Goal: Task Accomplishment & Management: Manage account settings

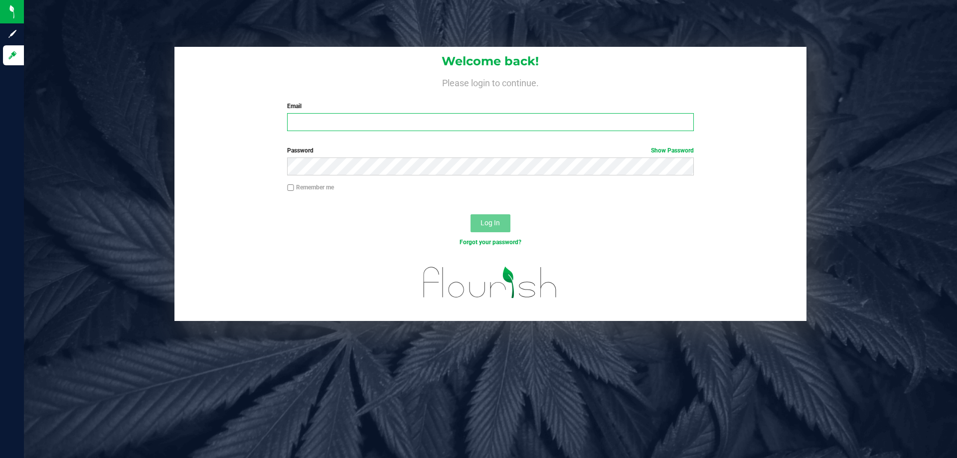
click at [357, 117] on input "Email" at bounding box center [490, 122] width 406 height 18
type input "[EMAIL_ADDRESS][DOMAIN_NAME]"
click at [470, 214] on button "Log In" at bounding box center [490, 223] width 40 height 18
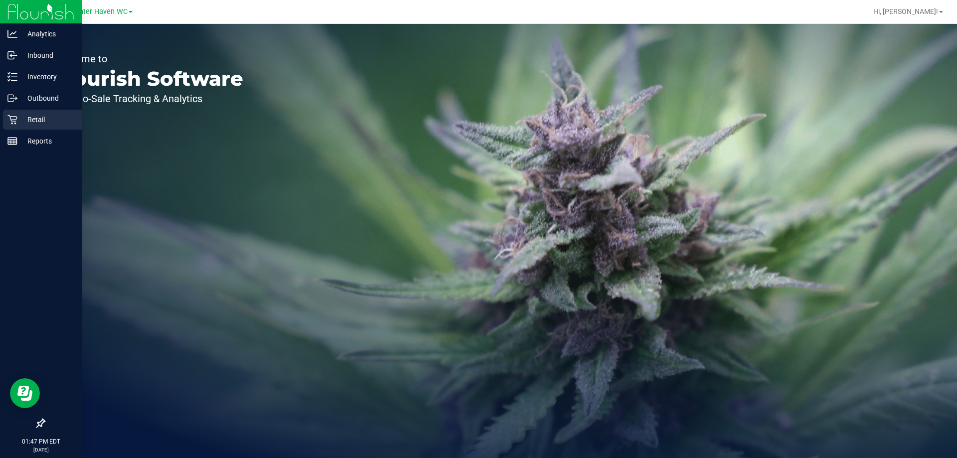
click at [12, 119] on icon at bounding box center [12, 120] width 10 height 10
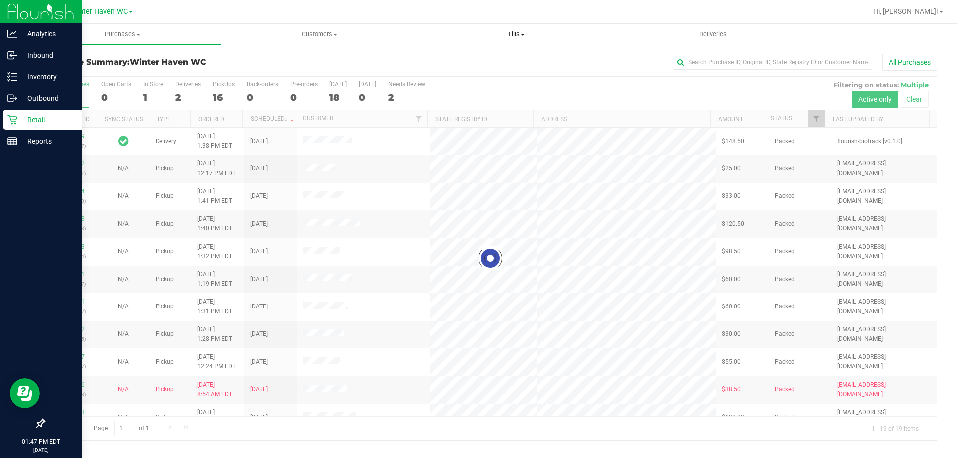
click at [507, 39] on uib-tab-heading "Tills Manage tills Reconcile e-payments" at bounding box center [516, 34] width 196 height 20
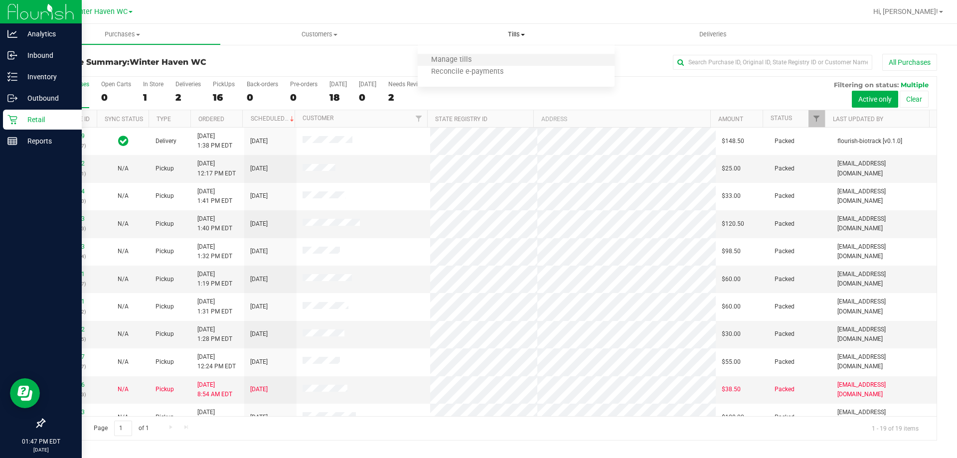
click at [490, 59] on li "Manage tills" at bounding box center [516, 60] width 197 height 12
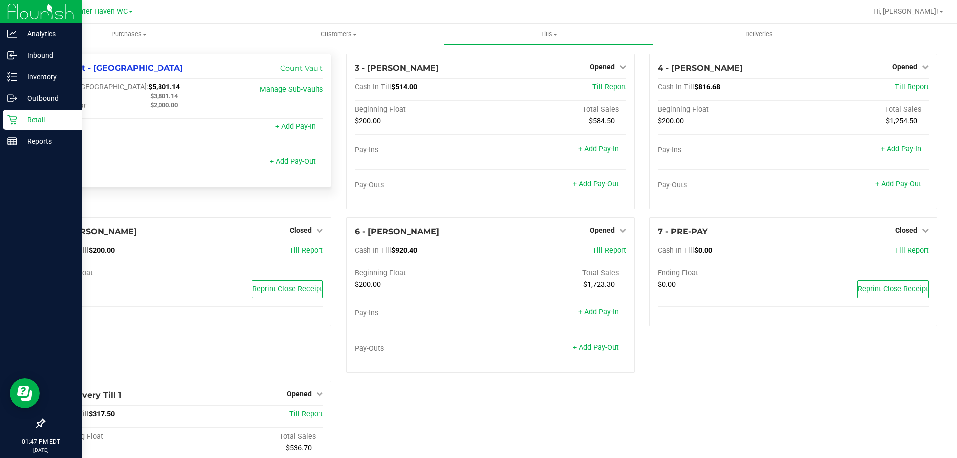
drag, startPoint x: 184, startPoint y: 95, endPoint x: 149, endPoint y: 95, distance: 34.4
click at [149, 95] on div "$3,801.14" at bounding box center [192, 96] width 98 height 9
click at [195, 99] on div "$3,801.14" at bounding box center [192, 96] width 98 height 9
drag, startPoint x: 185, startPoint y: 98, endPoint x: 147, endPoint y: 94, distance: 38.1
click at [147, 94] on div "$3,801.14" at bounding box center [192, 96] width 98 height 9
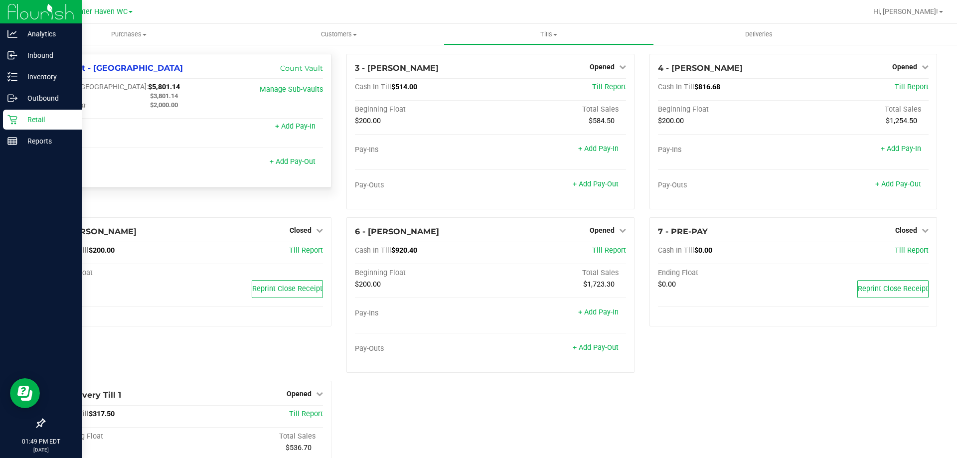
click at [217, 112] on div "Cash In Vault: $5,801.14 Main: $3,801.14 Change Bag: $2,000.00 Manage Sub-Vaults" at bounding box center [187, 98] width 271 height 31
